Goal: Task Accomplishment & Management: Manage account settings

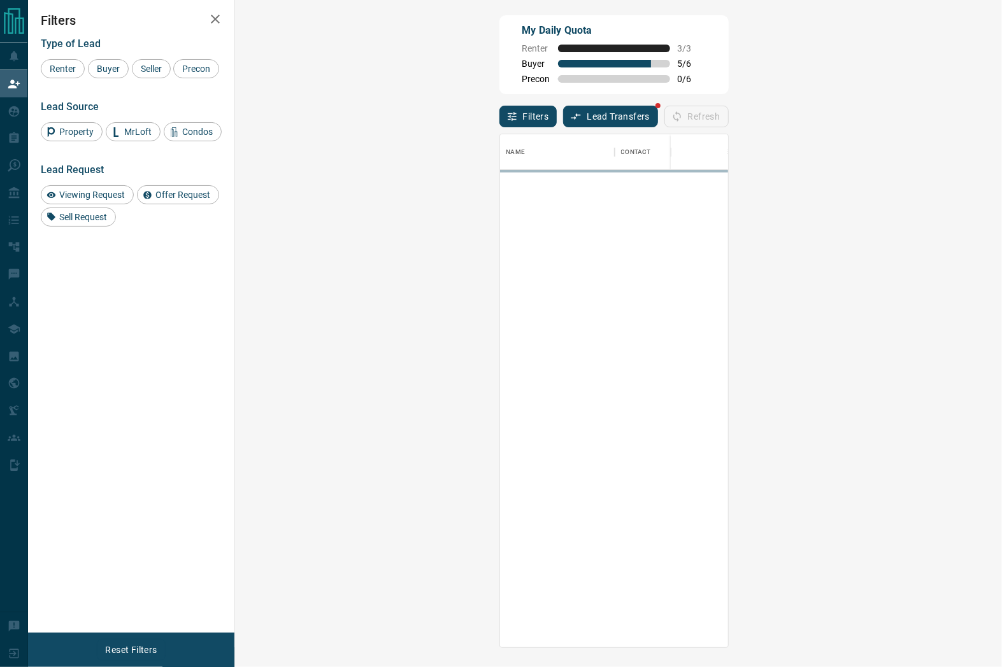
scroll to position [503, 729]
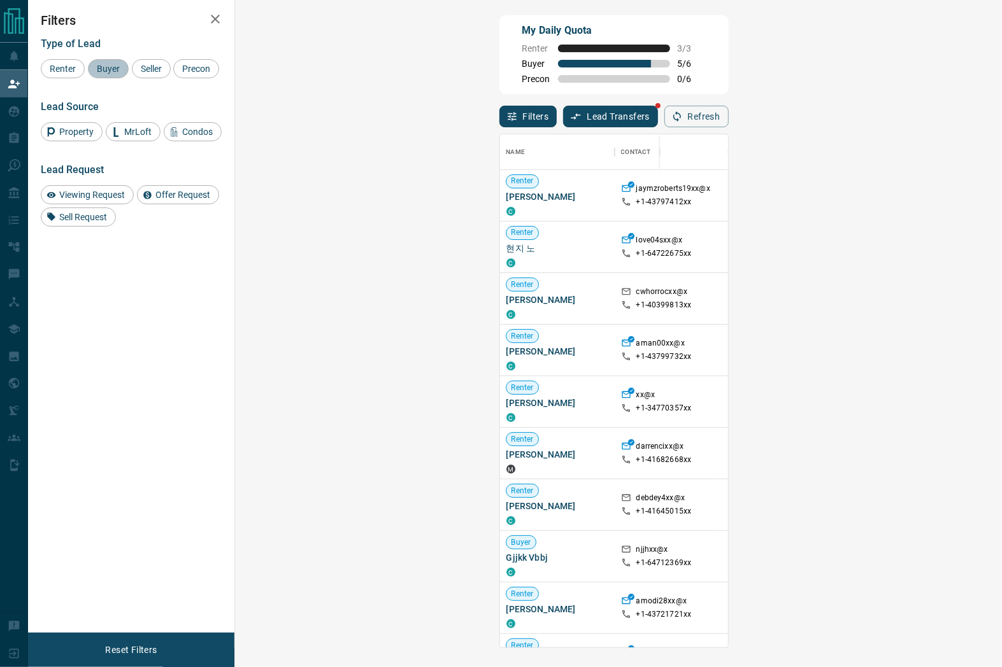
click at [99, 67] on span "Buyer" at bounding box center [108, 69] width 32 height 10
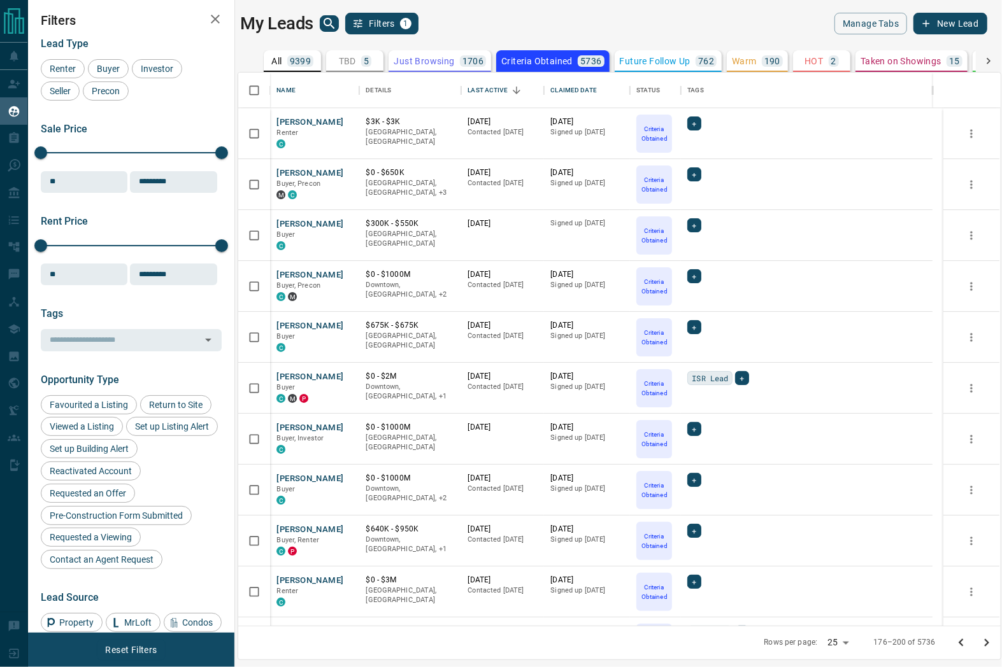
scroll to position [543, 750]
click at [548, 18] on div "My Leads Filters 1" at bounding box center [426, 24] width 373 height 22
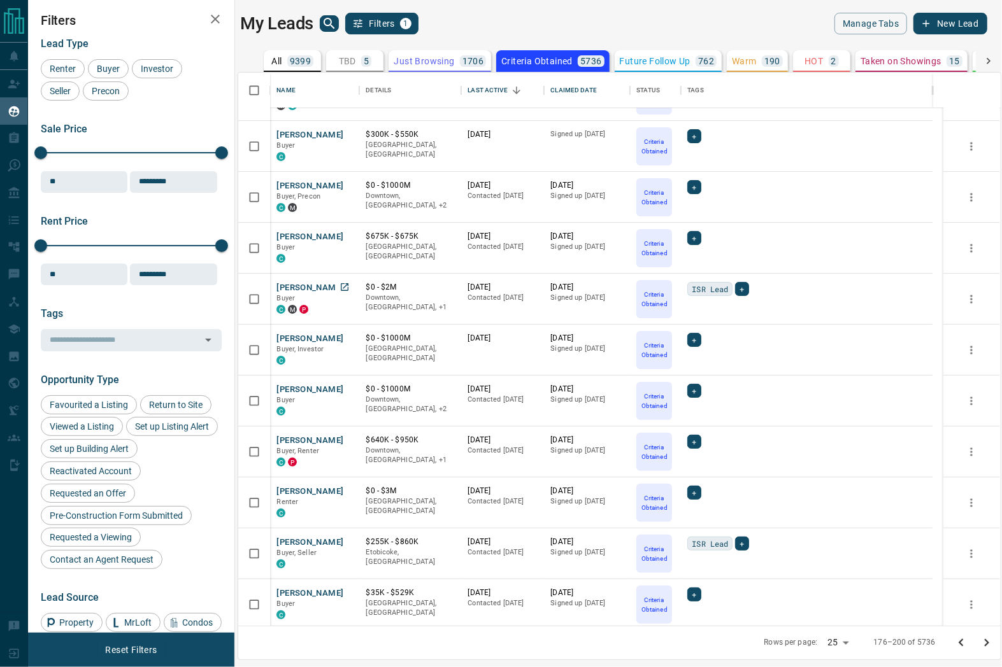
scroll to position [0, 0]
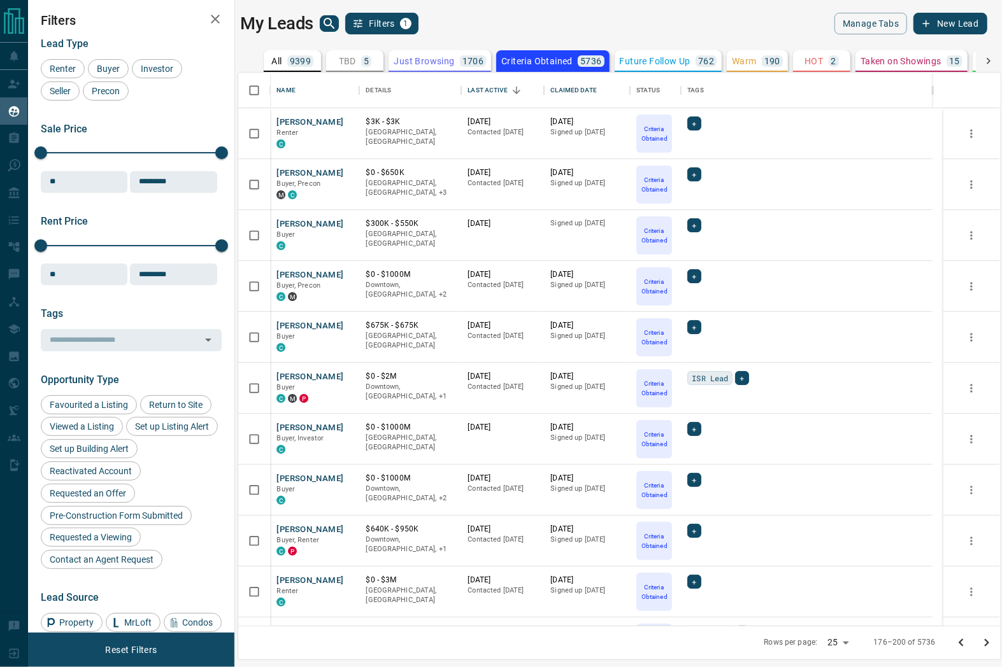
drag, startPoint x: 353, startPoint y: 60, endPoint x: 373, endPoint y: 71, distance: 22.0
click at [353, 60] on p "TBD" at bounding box center [347, 61] width 17 height 9
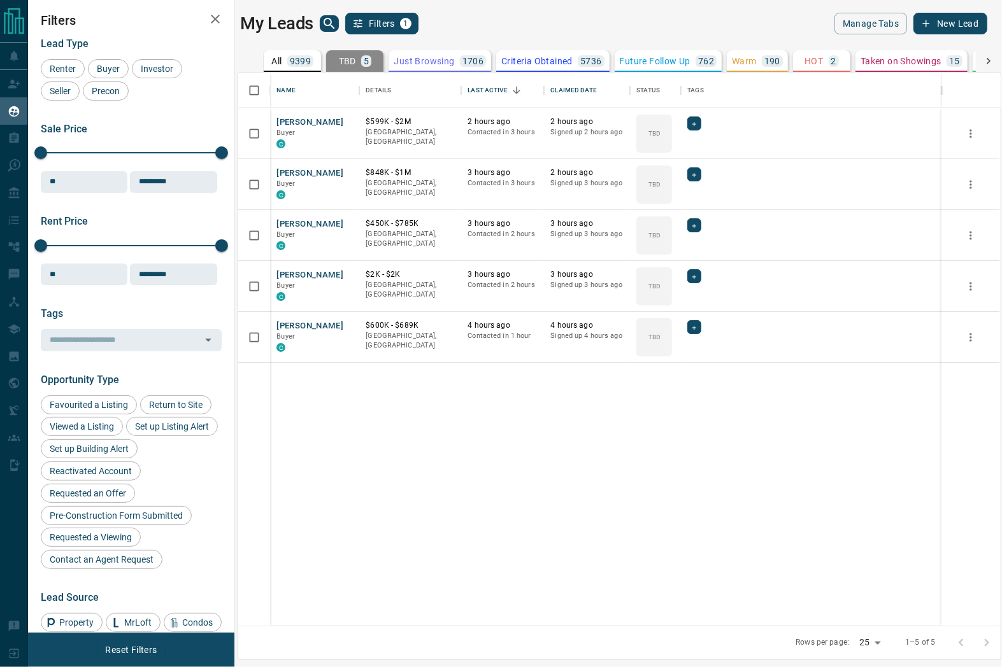
drag, startPoint x: 627, startPoint y: 470, endPoint x: 618, endPoint y: 470, distance: 8.3
click at [627, 471] on div "Lily Zh Buyer C $599K - $2M Downtown, Toronto 2 hours ago Contacted in 3 hours …" at bounding box center [618, 367] width 761 height 518
